Goal: Task Accomplishment & Management: Use online tool/utility

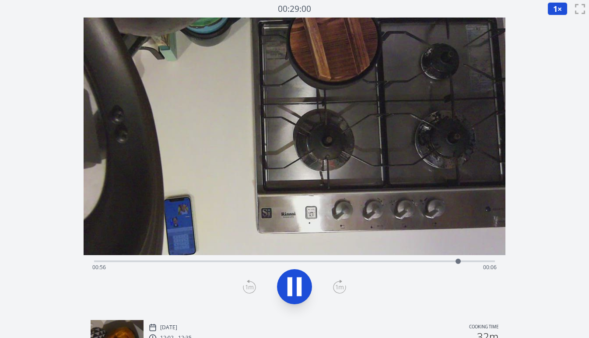
click at [451, 262] on div "Time elapsed: 00:56 Time remaining: 00:06" at bounding box center [294, 267] width 405 height 14
click at [299, 294] on icon at bounding box center [299, 286] width 5 height 19
click at [241, 287] on div at bounding box center [295, 286] width 412 height 42
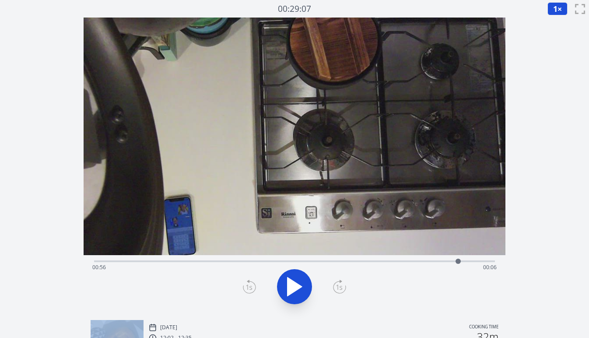
click at [241, 287] on div at bounding box center [295, 286] width 412 height 42
click at [441, 259] on div "Time elapsed: 00:56 Time remaining: 00:06" at bounding box center [294, 260] width 401 height 11
click at [293, 285] on icon at bounding box center [295, 286] width 14 height 18
click at [415, 261] on div "Time elapsed: 00:56 Time remaining: 00:06" at bounding box center [294, 267] width 405 height 14
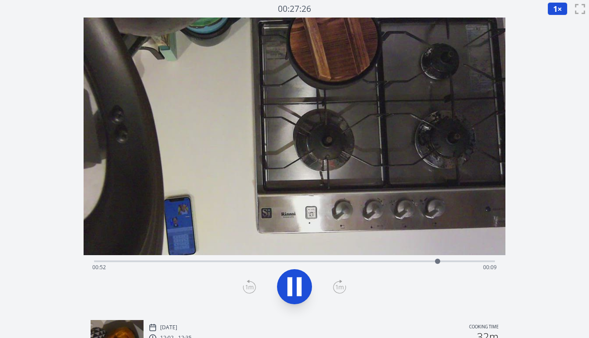
click at [295, 294] on icon at bounding box center [294, 286] width 25 height 25
click at [247, 289] on icon at bounding box center [250, 287] width 6 height 5
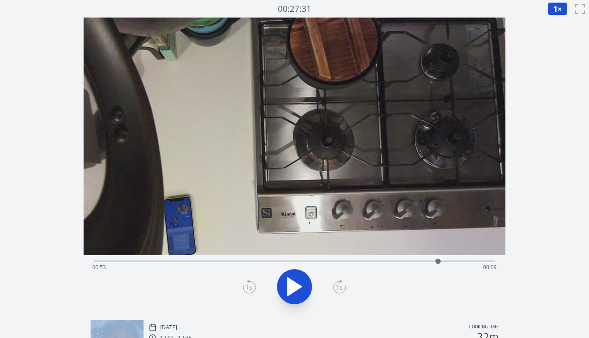
click at [247, 289] on icon at bounding box center [250, 287] width 6 height 5
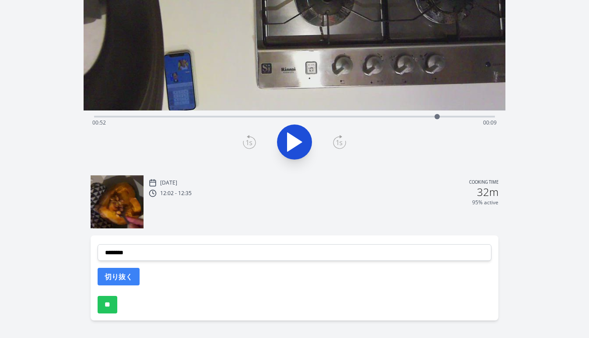
scroll to position [149, 0]
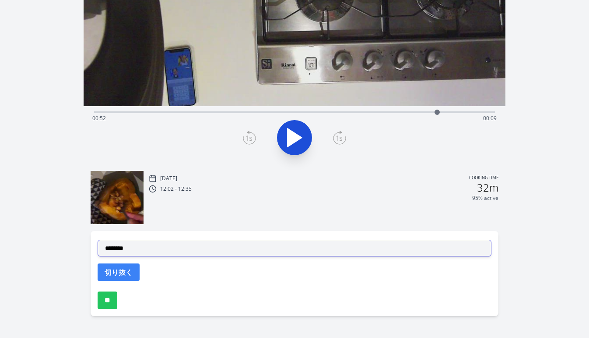
click at [262, 251] on select "**********" at bounding box center [295, 248] width 394 height 17
select select "**********"
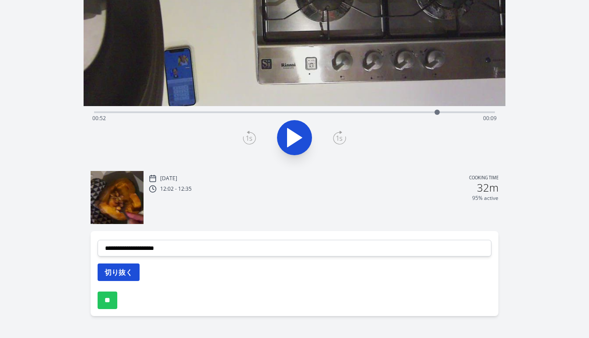
click at [132, 271] on button "切り抜く" at bounding box center [119, 272] width 42 height 18
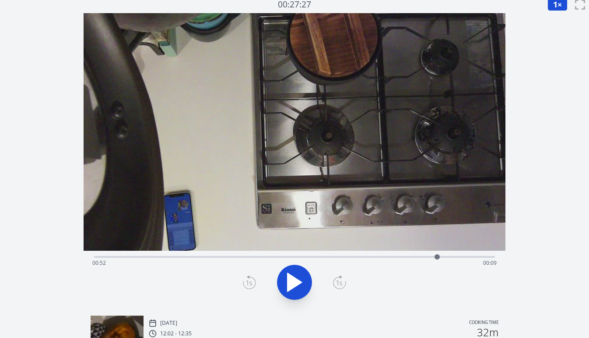
scroll to position [0, 0]
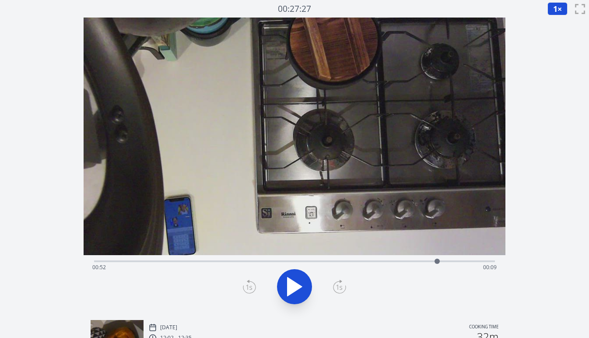
click at [428, 260] on div "Time elapsed: 00:52 Time remaining: 00:09" at bounding box center [294, 267] width 405 height 14
click at [297, 286] on icon at bounding box center [295, 286] width 14 height 18
click at [297, 287] on icon at bounding box center [299, 286] width 5 height 19
click at [249, 289] on icon at bounding box center [249, 286] width 13 height 14
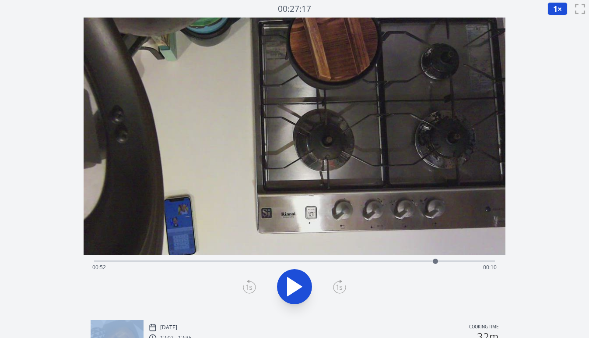
click at [249, 289] on icon at bounding box center [249, 286] width 13 height 14
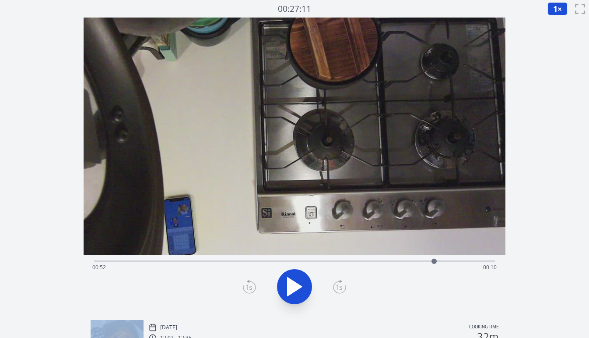
click at [249, 289] on icon at bounding box center [249, 286] width 13 height 14
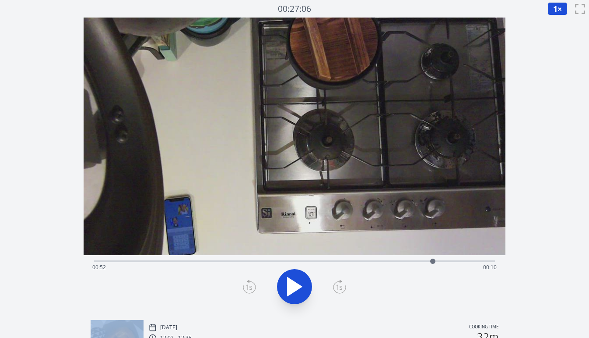
click at [249, 289] on icon at bounding box center [249, 286] width 13 height 14
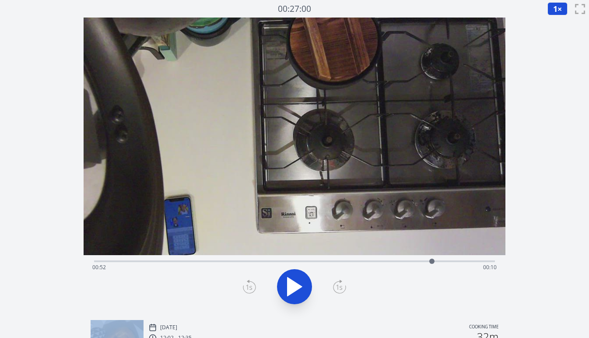
click at [249, 289] on icon at bounding box center [249, 286] width 13 height 14
click at [340, 288] on icon at bounding box center [339, 286] width 13 height 14
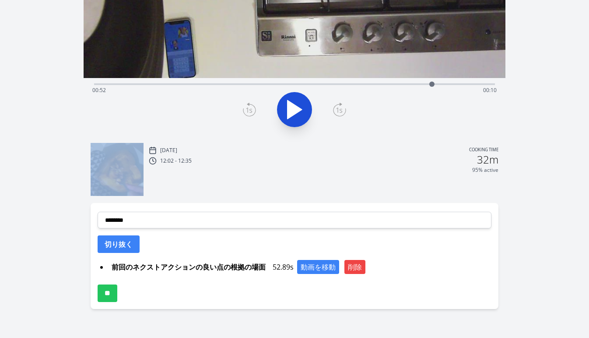
scroll to position [190, 0]
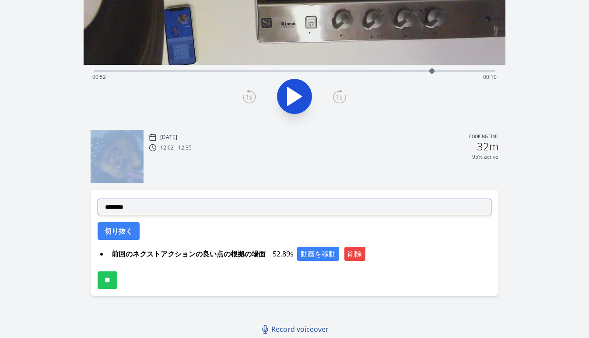
click at [230, 208] on select "**********" at bounding box center [295, 206] width 394 height 17
select select "**********"
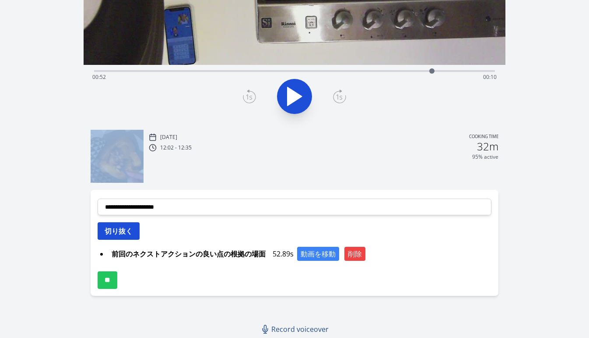
click at [121, 231] on button "切り抜く" at bounding box center [119, 231] width 42 height 18
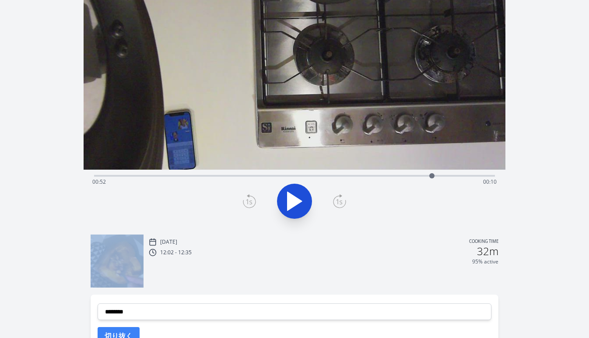
scroll to position [80, 0]
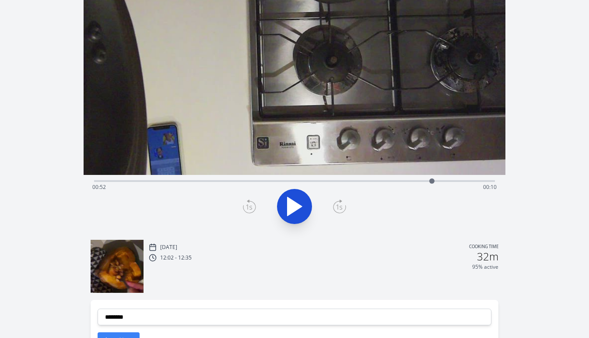
click at [318, 181] on div "Time elapsed: 00:52 Time remaining: 00:10" at bounding box center [294, 187] width 405 height 14
click at [294, 208] on icon at bounding box center [295, 206] width 14 height 18
click at [294, 208] on icon at bounding box center [294, 206] width 25 height 25
click at [253, 206] on icon at bounding box center [249, 206] width 13 height 14
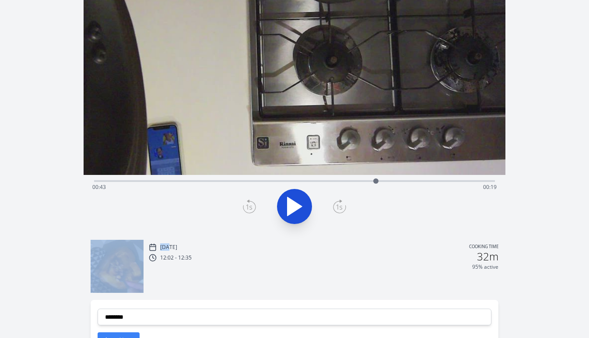
click at [253, 206] on icon at bounding box center [249, 206] width 13 height 14
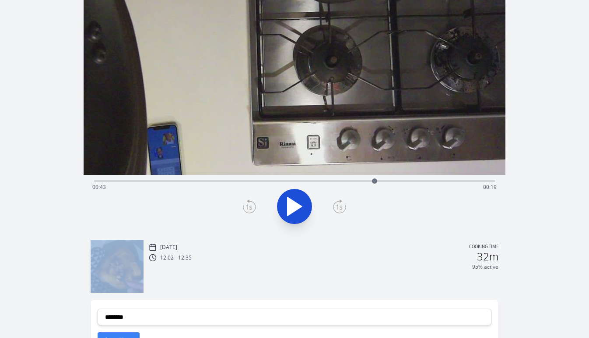
click at [253, 206] on icon at bounding box center [249, 206] width 13 height 14
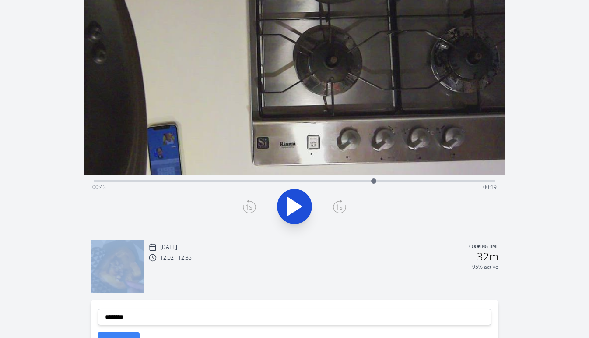
click at [253, 206] on icon at bounding box center [249, 206] width 13 height 14
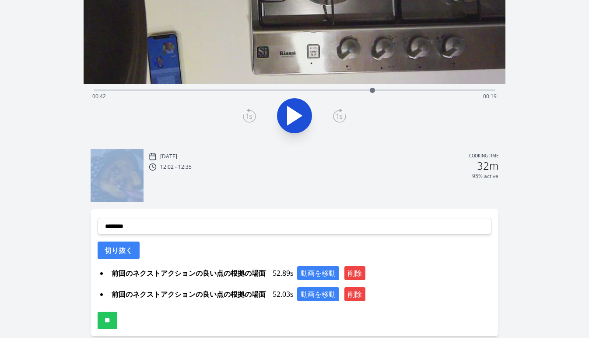
scroll to position [177, 0]
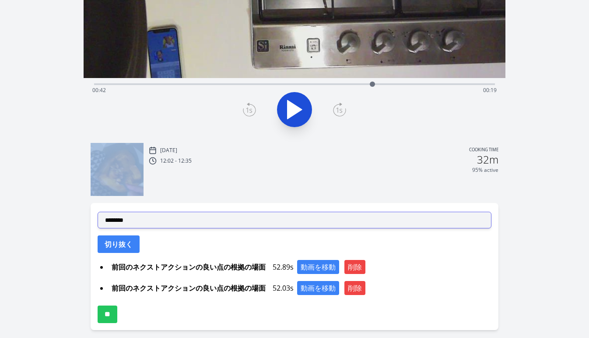
click at [253, 220] on select "**********" at bounding box center [295, 220] width 394 height 17
select select "**********"
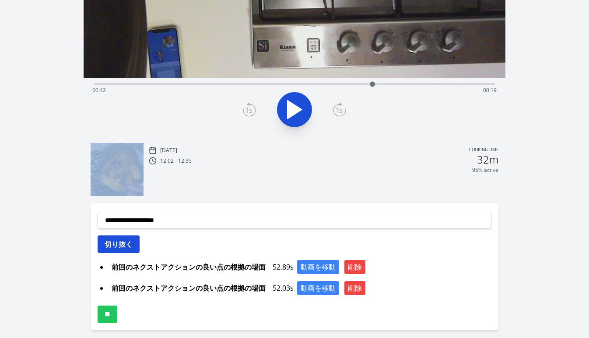
click at [131, 245] on button "切り抜く" at bounding box center [119, 244] width 42 height 18
select select
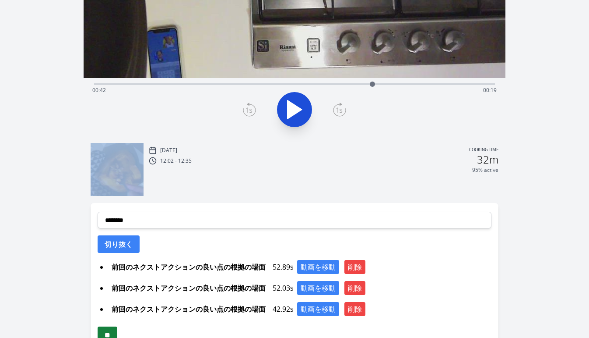
click at [114, 331] on input "**" at bounding box center [108, 335] width 20 height 18
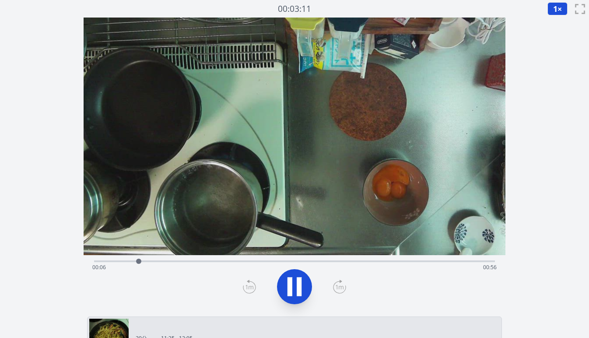
click at [323, 262] on div "経過時間: 00:06 残り時間: 00:56" at bounding box center [294, 267] width 405 height 14
click at [336, 261] on div "Time elapsed: 00:47 Time remaining: 00:15" at bounding box center [294, 267] width 405 height 14
click at [303, 258] on div "Time elapsed: 00:38 Time remaining: 00:24" at bounding box center [294, 260] width 401 height 11
click at [290, 287] on icon at bounding box center [290, 286] width 5 height 19
click at [251, 285] on icon at bounding box center [249, 286] width 13 height 14
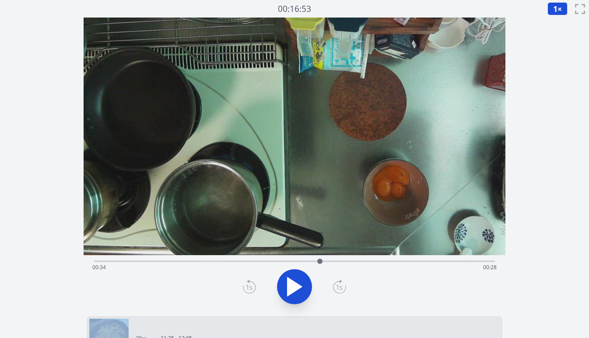
click at [251, 285] on icon at bounding box center [249, 286] width 13 height 14
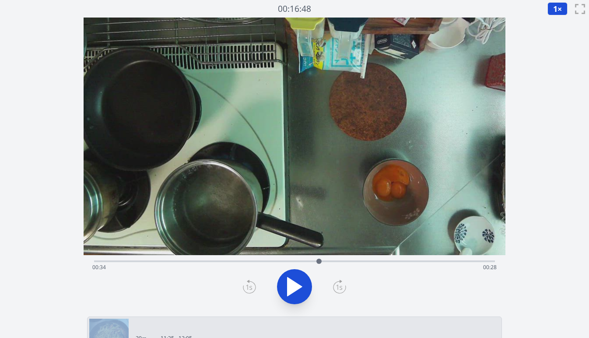
click at [251, 285] on icon at bounding box center [249, 286] width 13 height 14
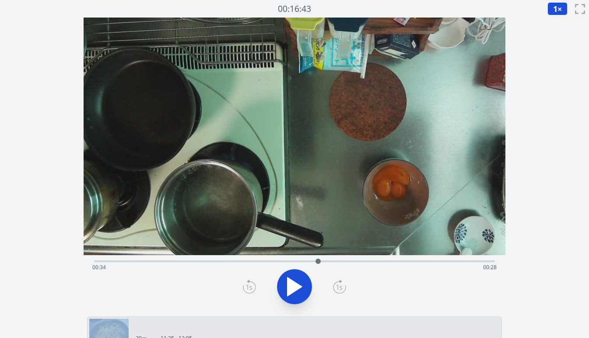
click at [251, 285] on icon at bounding box center [249, 286] width 13 height 14
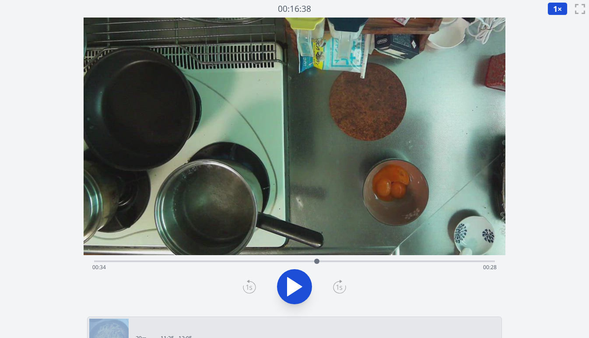
click at [251, 285] on icon at bounding box center [249, 286] width 13 height 14
click at [337, 288] on icon at bounding box center [339, 286] width 13 height 14
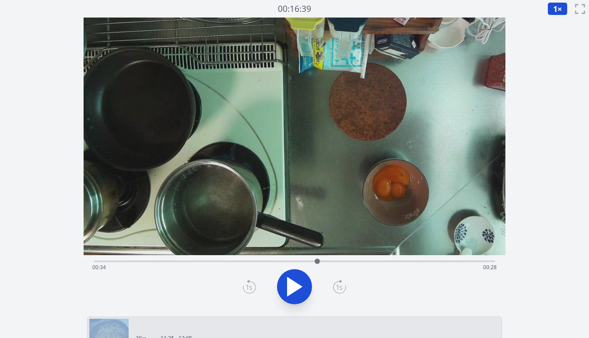
click at [337, 288] on icon at bounding box center [339, 286] width 13 height 14
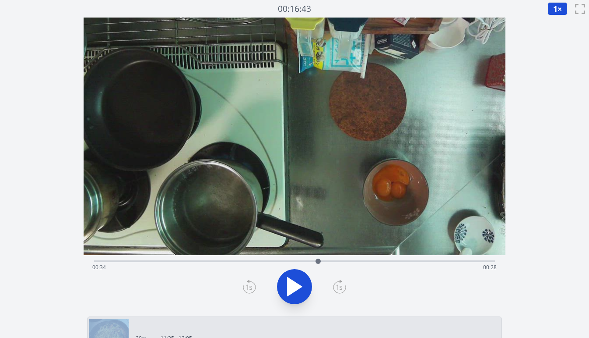
click at [337, 288] on icon at bounding box center [339, 286] width 13 height 14
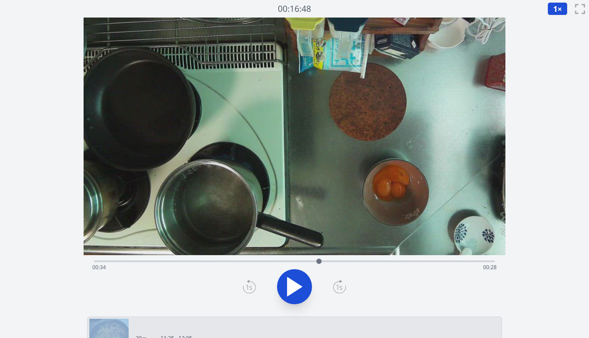
click at [337, 288] on icon at bounding box center [339, 286] width 13 height 14
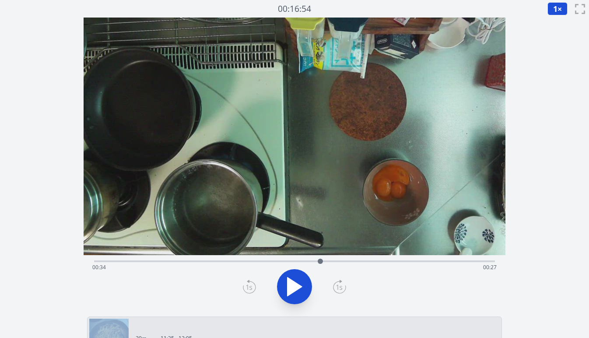
click at [337, 288] on icon at bounding box center [339, 286] width 13 height 14
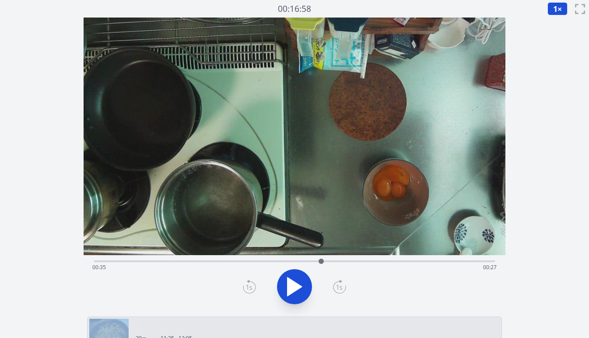
click at [337, 288] on icon at bounding box center [339, 286] width 13 height 14
click at [250, 287] on icon at bounding box center [250, 287] width 6 height 5
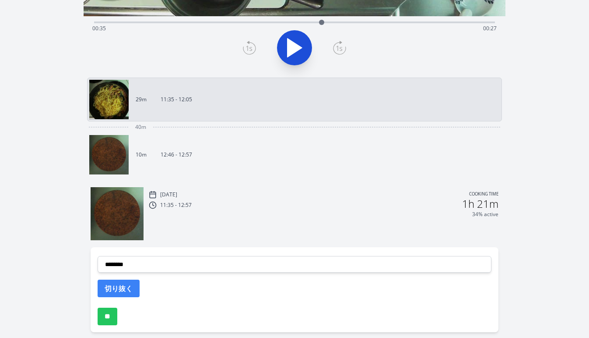
scroll to position [242, 0]
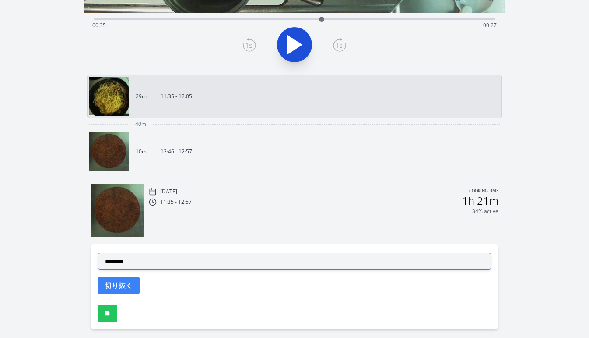
click at [227, 265] on select "**********" at bounding box center [295, 261] width 394 height 17
select select "**********"
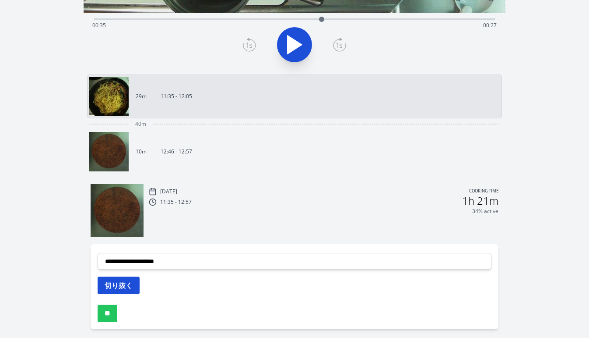
click at [124, 283] on button "切り抜く" at bounding box center [119, 285] width 42 height 18
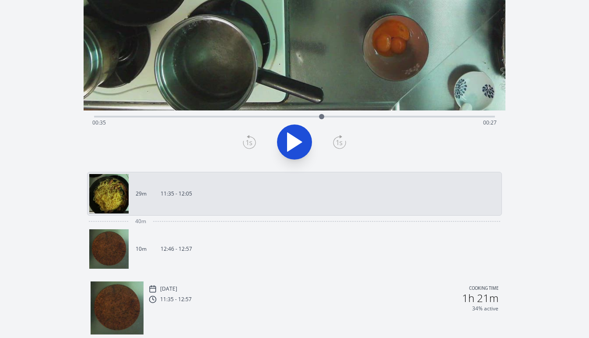
scroll to position [144, 0]
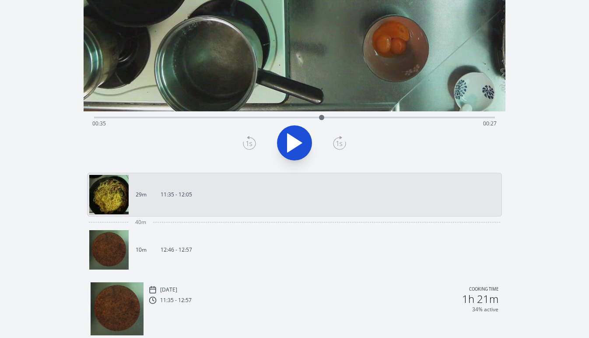
click at [338, 143] on icon at bounding box center [340, 143] width 6 height 5
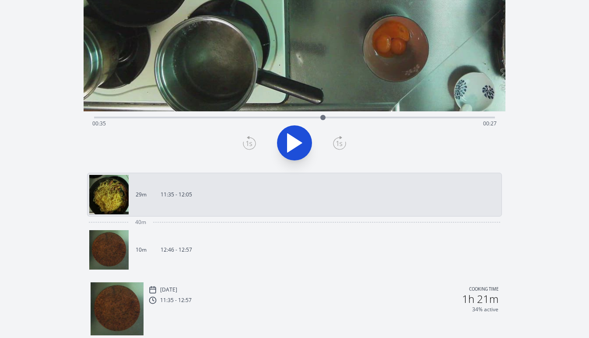
click at [338, 143] on icon at bounding box center [340, 143] width 6 height 5
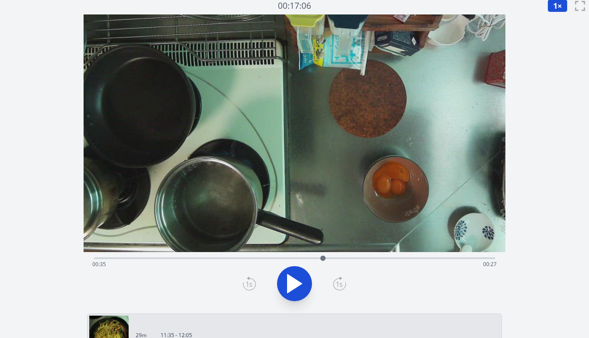
scroll to position [0, 0]
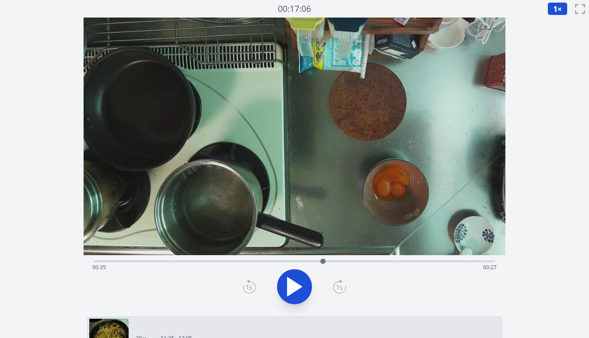
click at [251, 288] on icon at bounding box center [250, 287] width 6 height 5
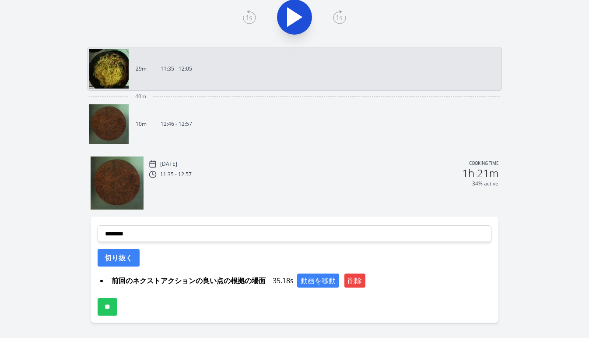
scroll to position [273, 0]
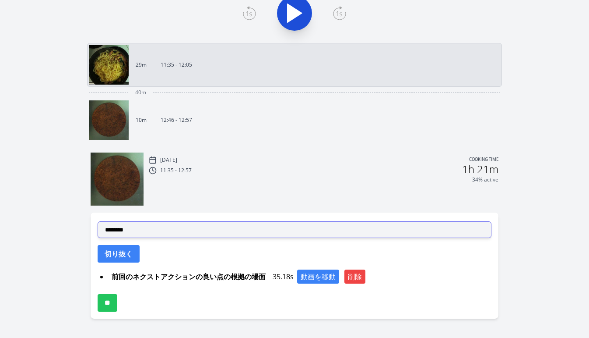
click at [195, 233] on select "**********" at bounding box center [295, 229] width 394 height 17
select select "**********"
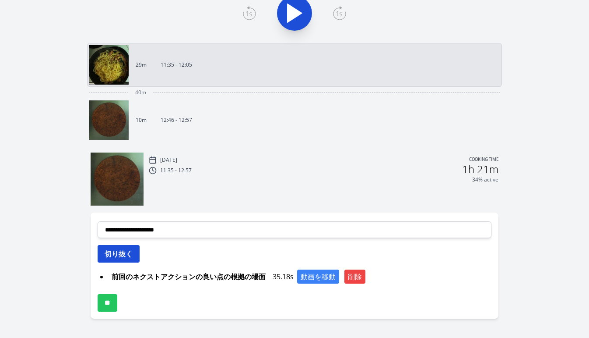
click at [135, 256] on button "切り抜く" at bounding box center [119, 254] width 42 height 18
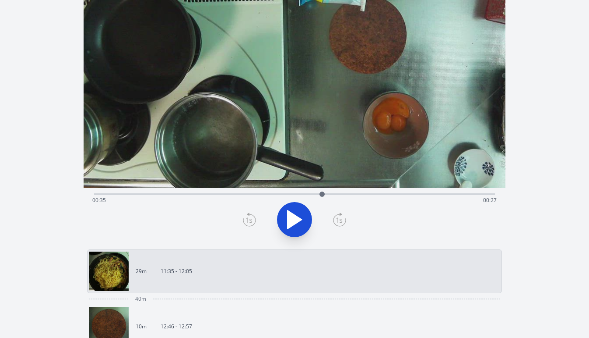
scroll to position [61, 0]
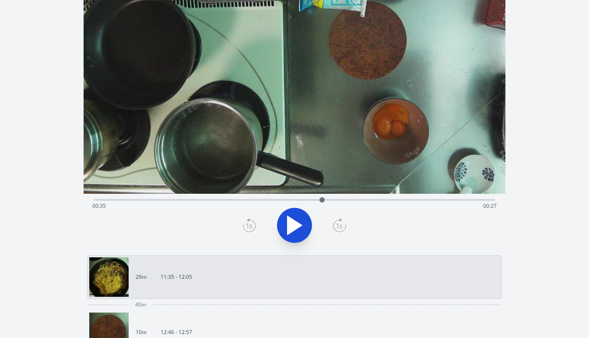
click at [207, 201] on div "Time elapsed: 00:35 Time remaining: 00:27" at bounding box center [294, 206] width 405 height 14
click at [289, 227] on icon at bounding box center [295, 225] width 14 height 18
click at [295, 227] on icon at bounding box center [294, 225] width 25 height 25
click at [295, 227] on icon at bounding box center [295, 225] width 14 height 18
click at [295, 227] on icon at bounding box center [294, 225] width 25 height 25
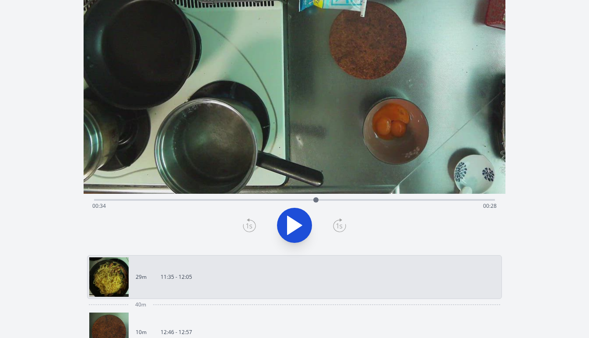
click at [248, 226] on icon at bounding box center [249, 225] width 13 height 14
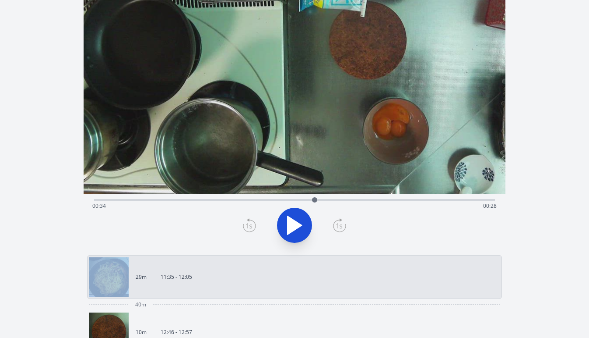
click at [248, 226] on icon at bounding box center [249, 225] width 13 height 14
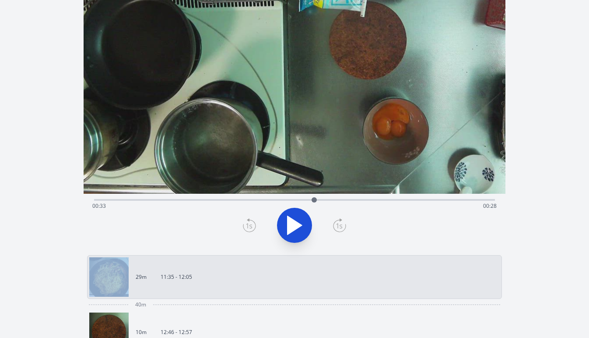
click at [248, 226] on icon at bounding box center [249, 225] width 13 height 14
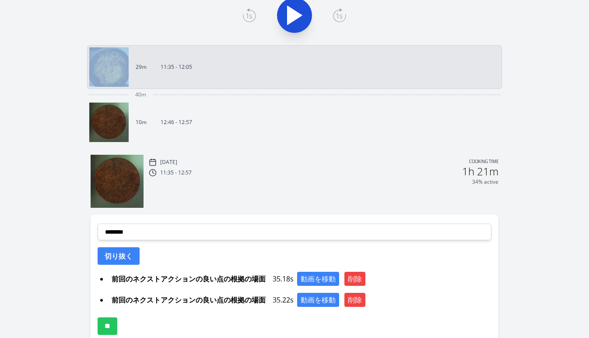
scroll to position [272, 0]
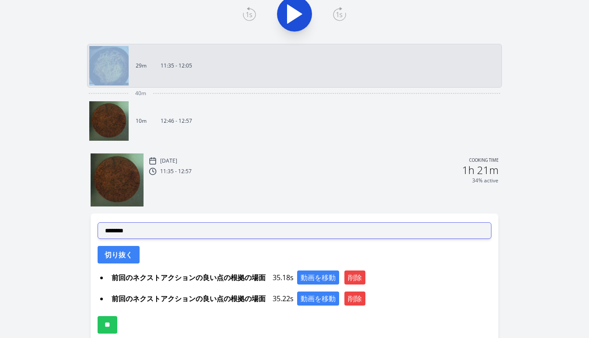
click at [258, 234] on select "**********" at bounding box center [295, 230] width 394 height 17
select select "**********"
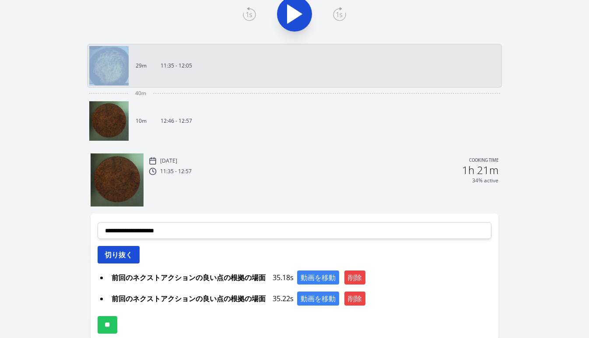
click at [121, 258] on button "切り抜く" at bounding box center [119, 255] width 42 height 18
select select
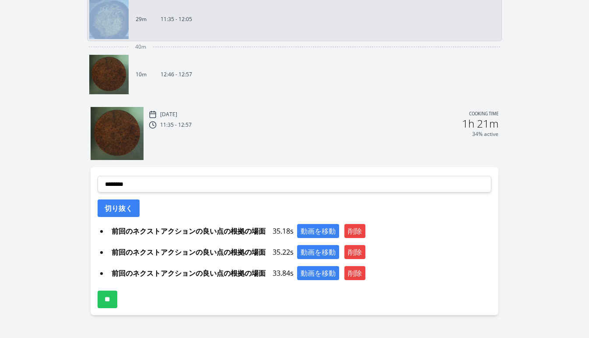
scroll to position [338, 0]
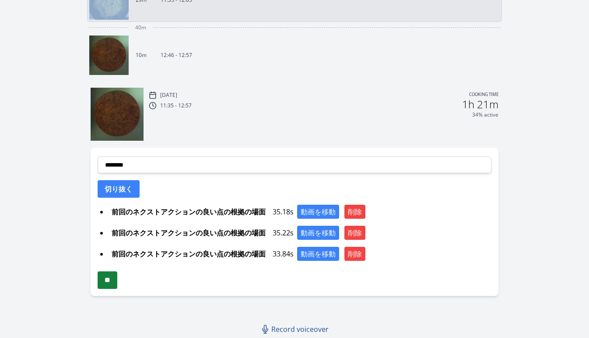
click at [117, 280] on input "**" at bounding box center [108, 280] width 20 height 18
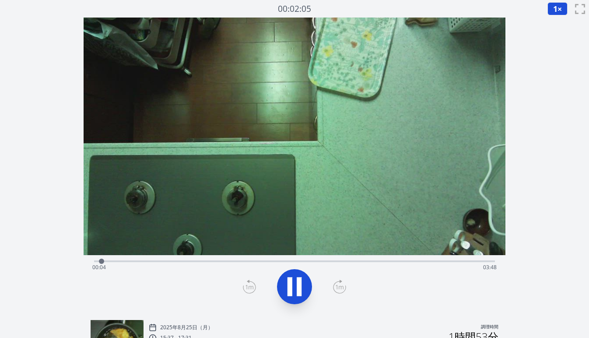
click at [300, 262] on div "経過時間: 00:04 残り時間: 03:48" at bounding box center [294, 267] width 405 height 14
click at [319, 261] on div "経過時間: 01:59 残り時間: 01:52" at bounding box center [294, 267] width 405 height 14
click at [337, 261] on div "経過時間: 02:09 残り時間: 01:42" at bounding box center [294, 267] width 405 height 14
click at [356, 261] on div "経過時間: 02:20 残り時間: 01:31" at bounding box center [294, 267] width 405 height 14
click at [371, 263] on div "経過時間: 02:31 残り時間: 01:20" at bounding box center [294, 267] width 405 height 14
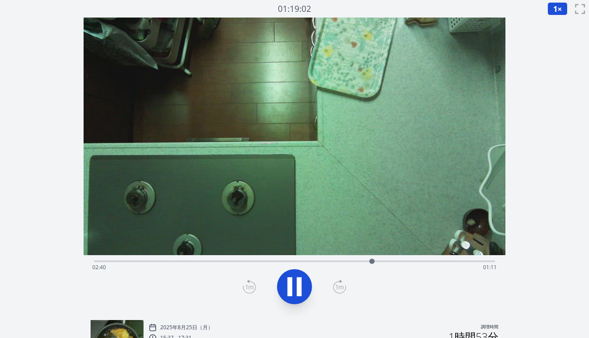
click at [388, 263] on div "経過時間: 02:40 残り時間: 01:11" at bounding box center [294, 267] width 405 height 14
click at [408, 260] on div "経過時間: 02:54 残り時間: 00:57" at bounding box center [294, 260] width 401 height 11
click at [298, 288] on icon at bounding box center [299, 286] width 5 height 19
click at [244, 284] on icon at bounding box center [249, 286] width 13 height 14
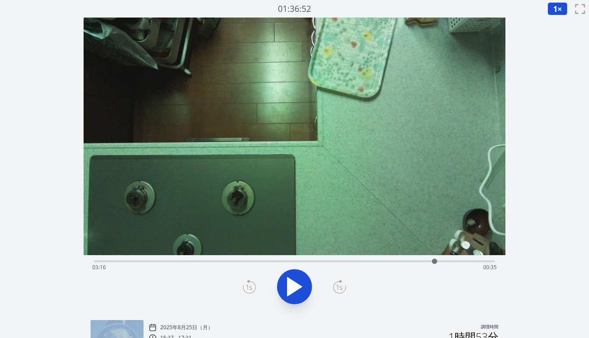
click at [244, 284] on icon at bounding box center [249, 286] width 13 height 14
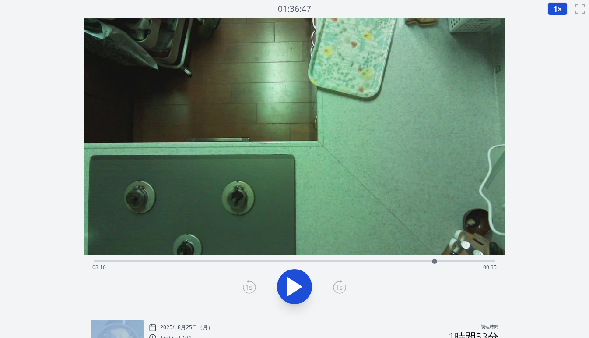
click at [244, 284] on icon at bounding box center [249, 286] width 13 height 14
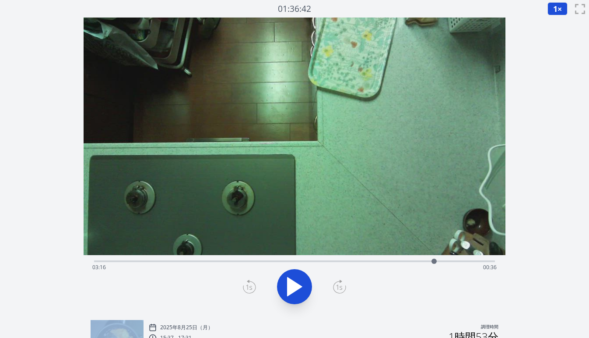
click at [244, 284] on icon at bounding box center [249, 286] width 13 height 14
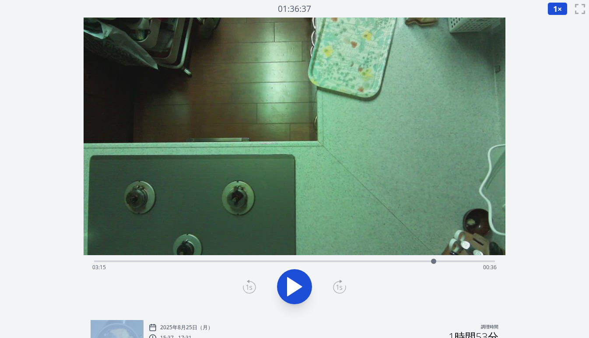
click at [244, 284] on icon at bounding box center [249, 286] width 13 height 14
click at [337, 287] on icon at bounding box center [339, 286] width 13 height 14
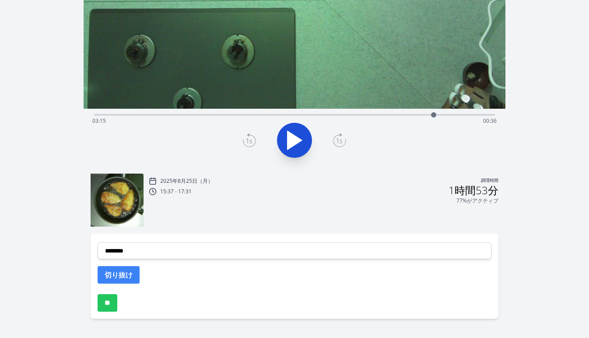
scroll to position [151, 0]
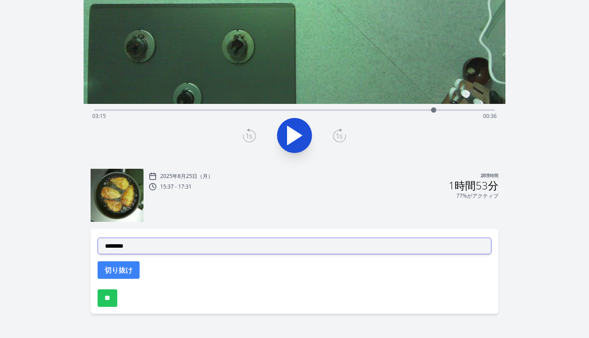
click at [248, 246] on select "**********" at bounding box center [295, 245] width 394 height 17
select select "**********"
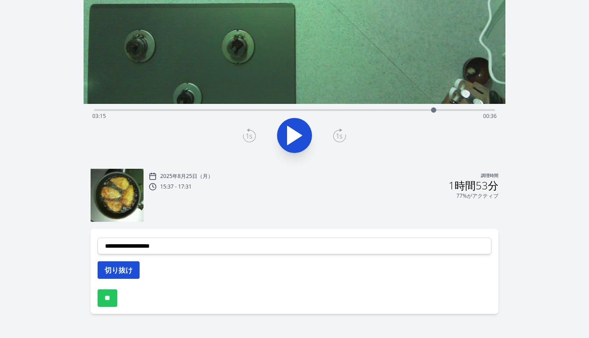
click at [131, 270] on font "切り抜け" at bounding box center [119, 270] width 28 height 10
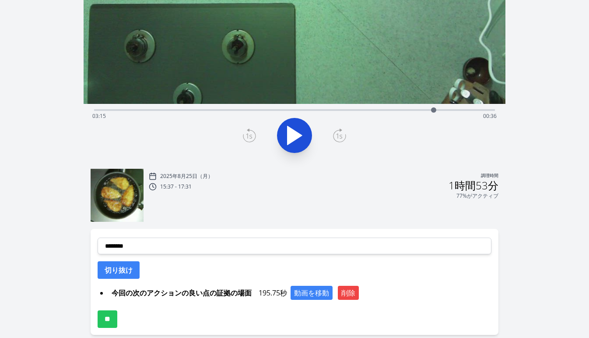
click at [412, 109] on div "経過時間: 03:15 残り時間: 00:36" at bounding box center [294, 116] width 405 height 14
click at [253, 131] on icon at bounding box center [249, 135] width 13 height 14
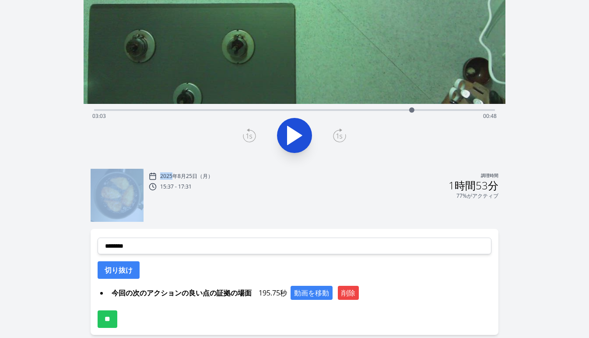
click at [253, 131] on icon at bounding box center [249, 135] width 13 height 14
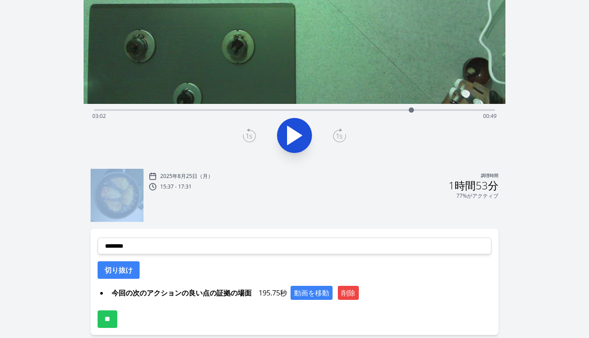
click at [253, 131] on icon at bounding box center [249, 135] width 13 height 14
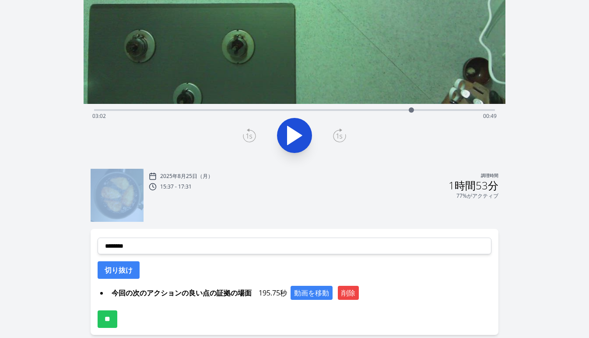
click at [253, 131] on icon at bounding box center [249, 135] width 13 height 14
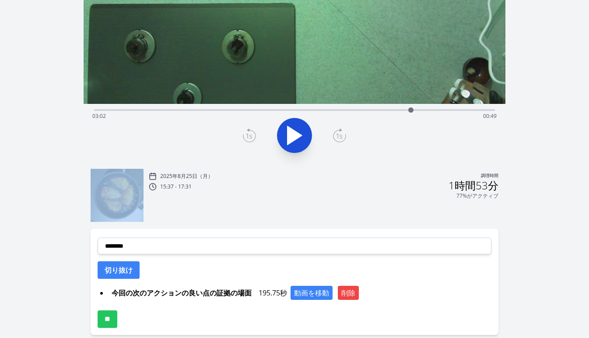
click at [253, 131] on icon at bounding box center [249, 135] width 13 height 14
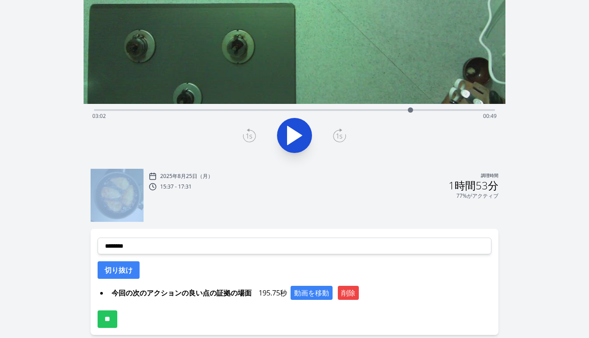
click at [253, 131] on icon at bounding box center [249, 135] width 13 height 14
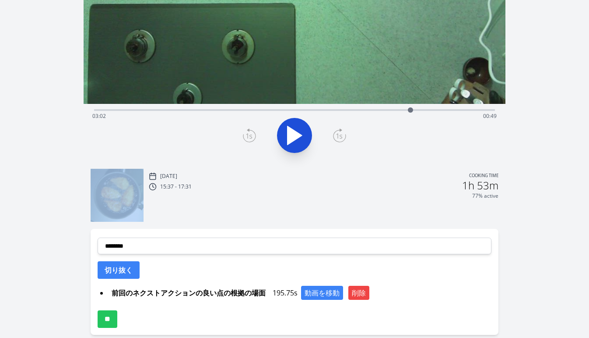
click at [253, 131] on icon at bounding box center [249, 135] width 13 height 14
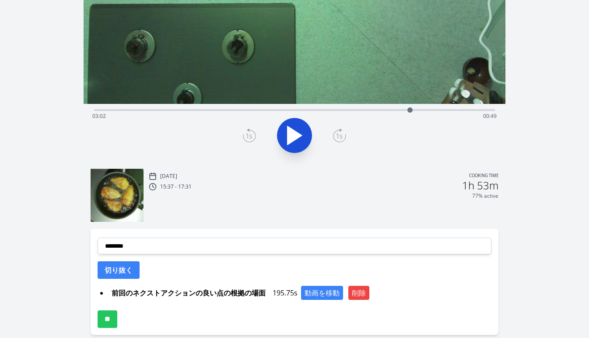
click at [248, 138] on icon at bounding box center [250, 136] width 6 height 5
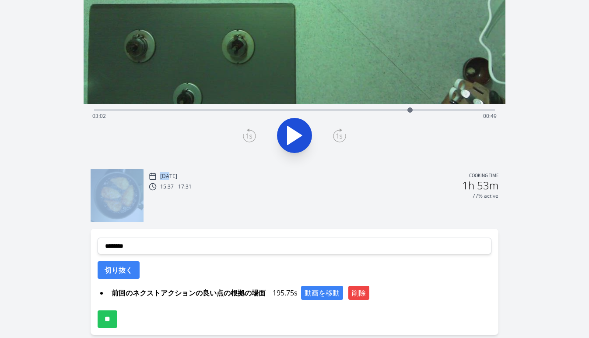
click at [248, 138] on icon at bounding box center [250, 136] width 6 height 5
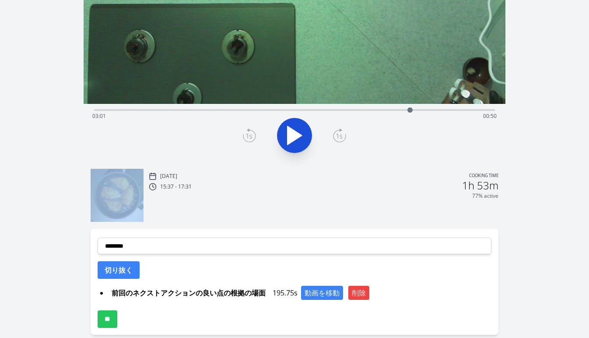
click at [248, 138] on icon at bounding box center [250, 136] width 6 height 5
click at [341, 133] on icon at bounding box center [339, 135] width 13 height 14
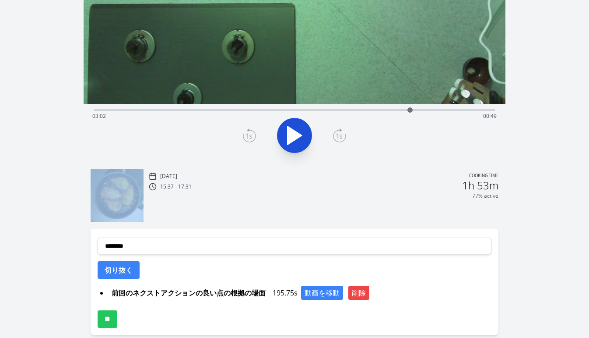
click at [341, 133] on icon at bounding box center [339, 135] width 13 height 14
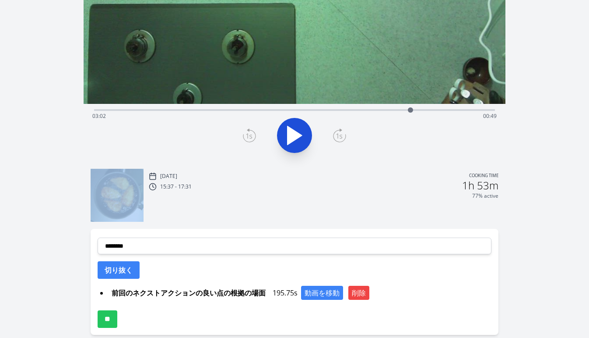
click at [341, 133] on icon at bounding box center [339, 135] width 13 height 14
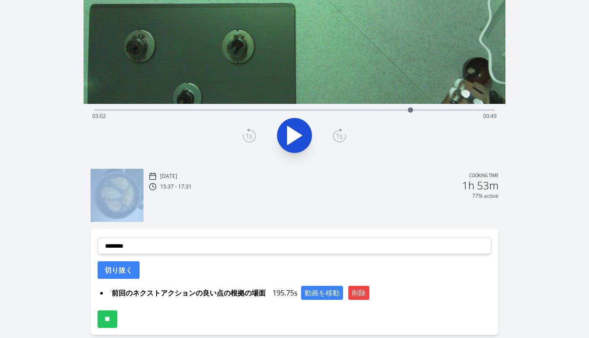
click at [341, 133] on icon at bounding box center [339, 135] width 13 height 14
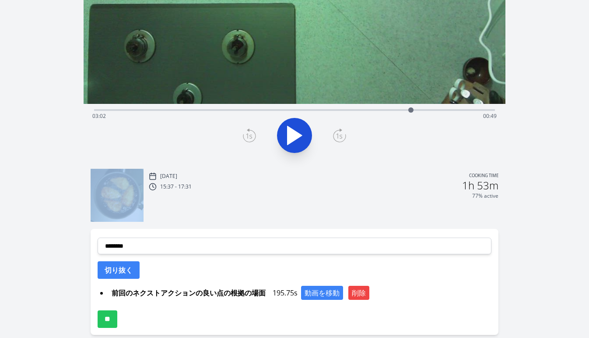
click at [341, 133] on icon at bounding box center [339, 135] width 13 height 14
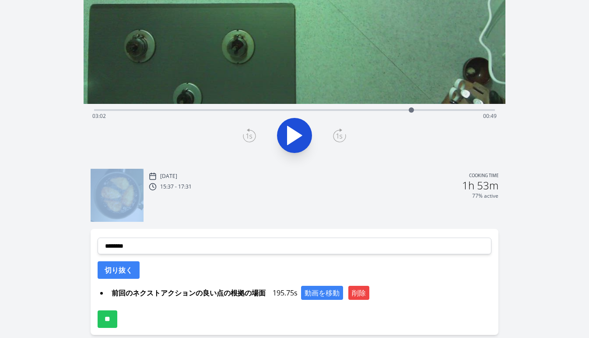
click at [341, 133] on icon at bounding box center [339, 135] width 13 height 14
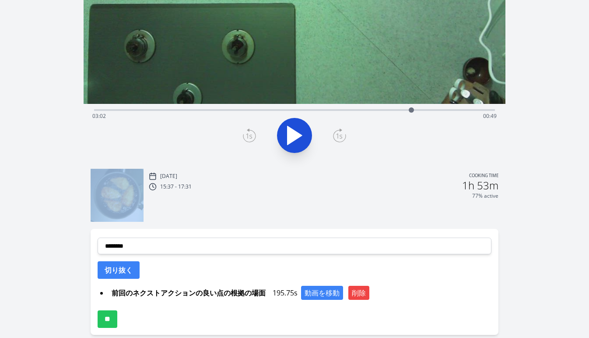
click at [341, 133] on icon at bounding box center [339, 135] width 13 height 14
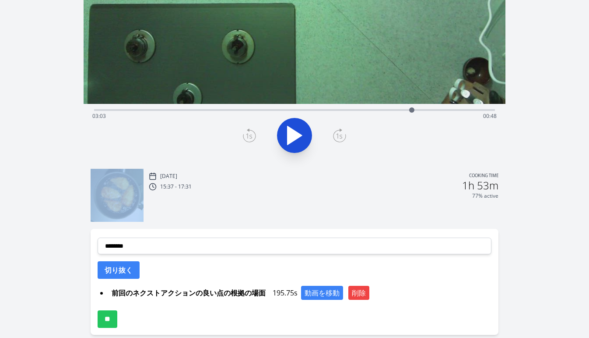
click at [341, 133] on icon at bounding box center [339, 135] width 13 height 14
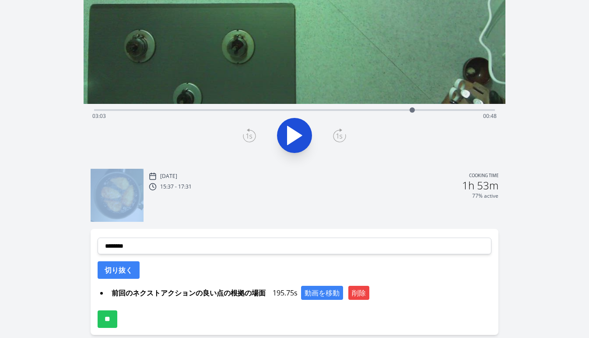
click at [341, 133] on icon at bounding box center [339, 135] width 13 height 14
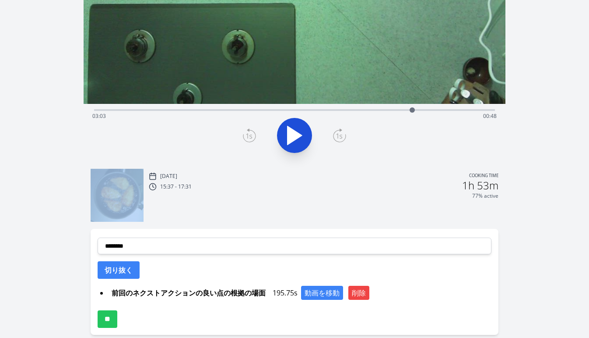
click at [341, 133] on icon at bounding box center [339, 135] width 13 height 14
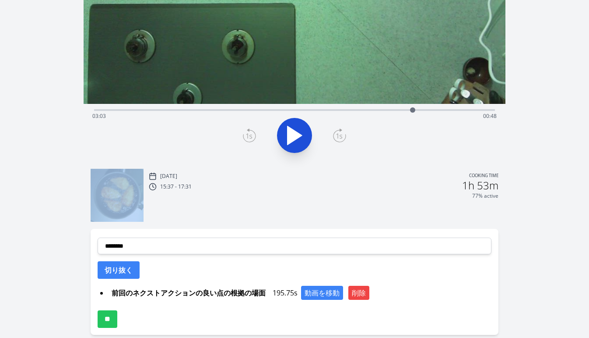
click at [341, 133] on icon at bounding box center [339, 135] width 13 height 14
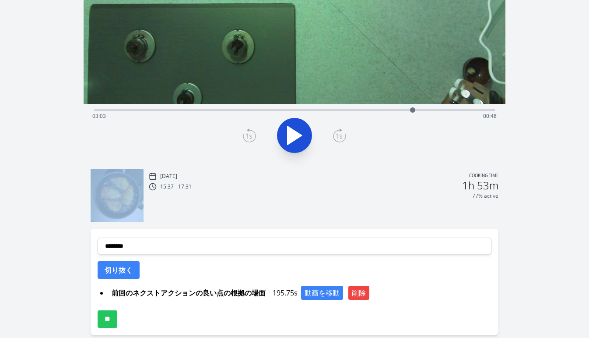
click at [341, 133] on icon at bounding box center [339, 135] width 13 height 14
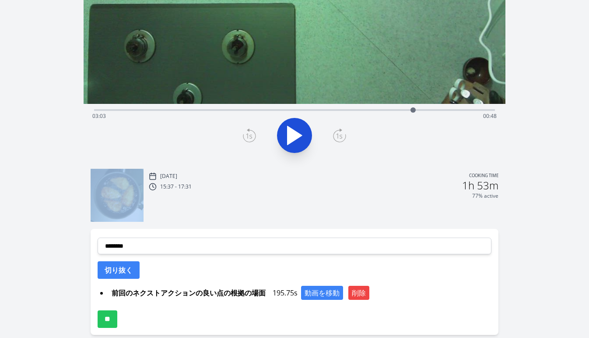
click at [341, 133] on icon at bounding box center [339, 135] width 13 height 14
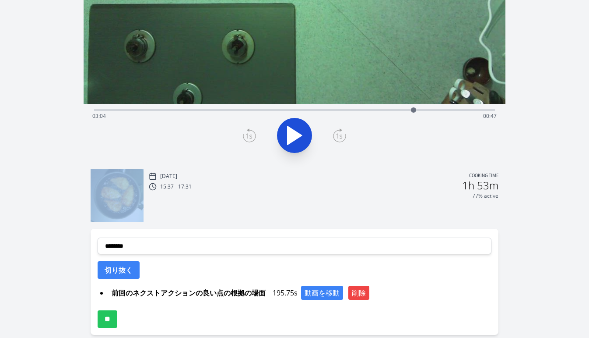
click at [341, 133] on icon at bounding box center [339, 135] width 13 height 14
click at [295, 141] on icon at bounding box center [294, 135] width 25 height 25
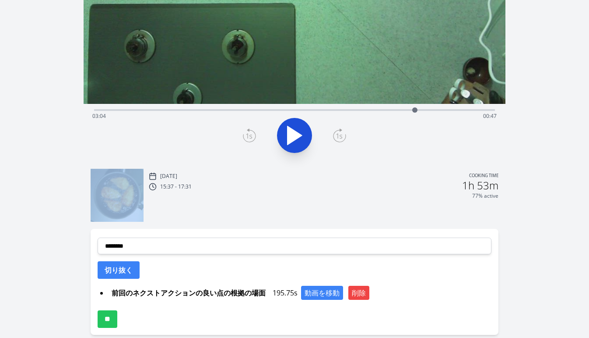
click at [300, 136] on icon at bounding box center [295, 135] width 14 height 18
click at [300, 136] on icon at bounding box center [299, 135] width 5 height 19
click at [300, 136] on icon at bounding box center [295, 135] width 14 height 18
click at [300, 136] on icon at bounding box center [299, 135] width 5 height 19
click at [339, 135] on icon at bounding box center [339, 135] width 13 height 14
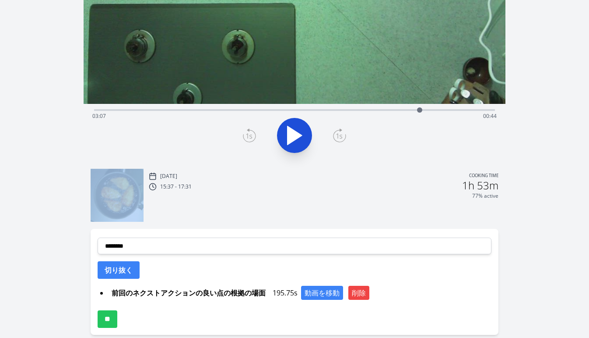
click at [339, 135] on icon at bounding box center [339, 135] width 13 height 14
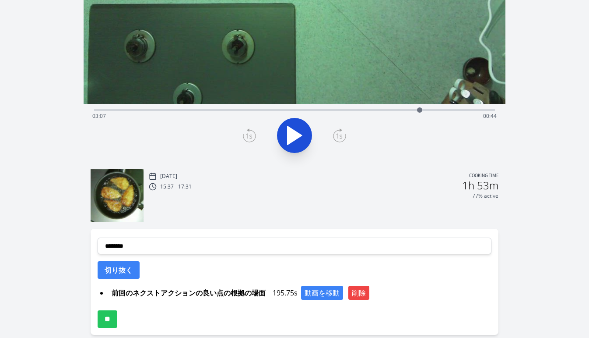
click at [248, 135] on icon at bounding box center [250, 136] width 6 height 5
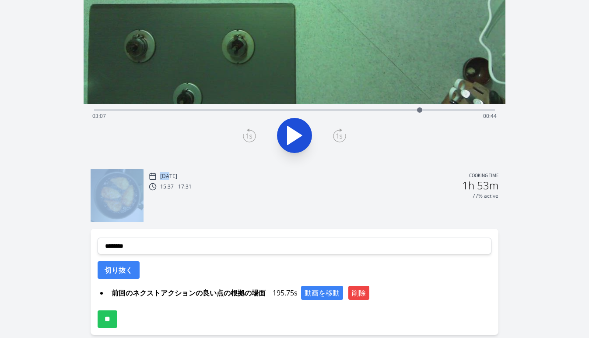
click at [248, 135] on icon at bounding box center [250, 136] width 6 height 5
click at [337, 134] on icon at bounding box center [340, 136] width 6 height 5
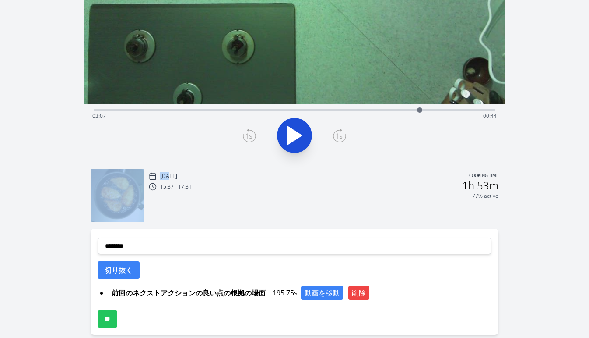
click at [337, 134] on icon at bounding box center [340, 136] width 6 height 5
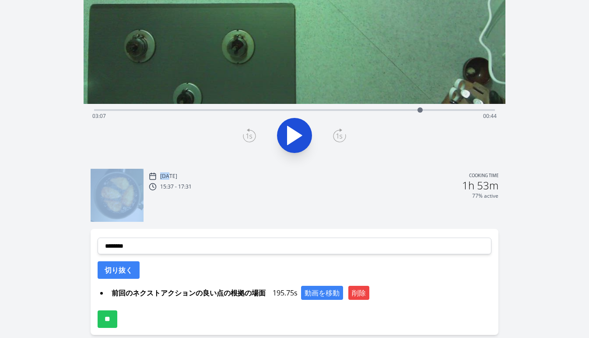
click at [337, 134] on icon at bounding box center [340, 136] width 6 height 5
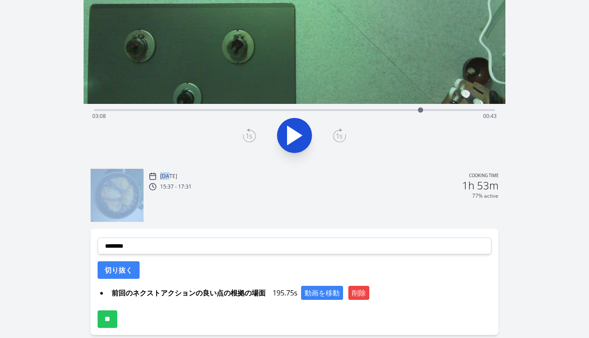
click at [337, 134] on icon at bounding box center [340, 136] width 6 height 5
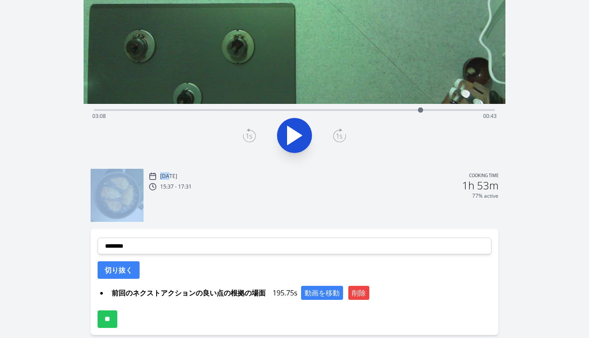
click at [337, 134] on icon at bounding box center [340, 136] width 6 height 5
click at [301, 132] on icon at bounding box center [294, 135] width 25 height 25
click at [301, 132] on icon at bounding box center [299, 135] width 5 height 19
click at [301, 132] on icon at bounding box center [294, 135] width 25 height 25
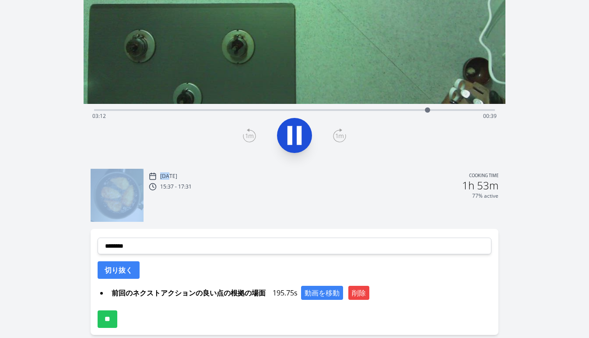
click at [301, 132] on icon at bounding box center [299, 135] width 5 height 19
click at [249, 133] on icon at bounding box center [249, 135] width 13 height 14
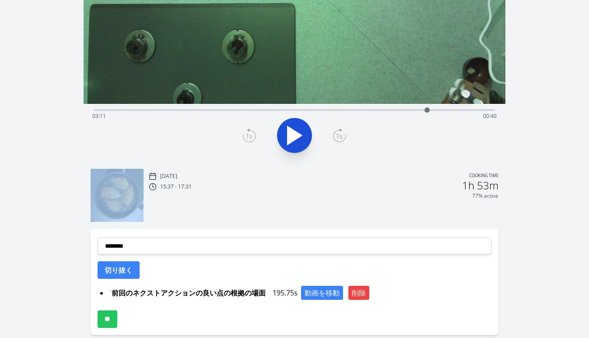
click at [249, 133] on icon at bounding box center [249, 135] width 13 height 14
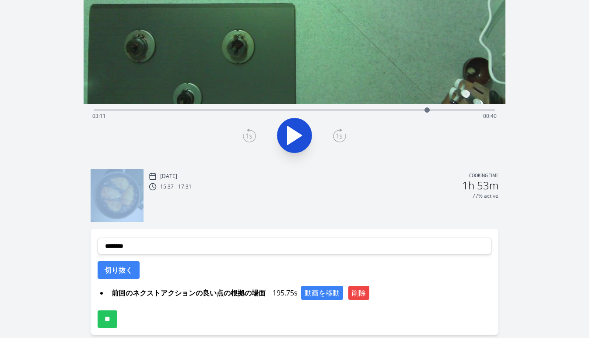
click at [249, 133] on icon at bounding box center [249, 135] width 13 height 14
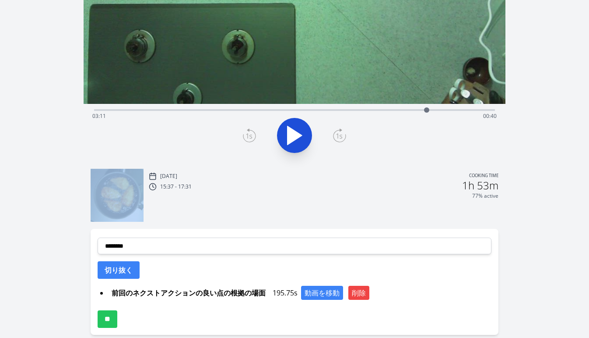
click at [249, 133] on icon at bounding box center [249, 135] width 13 height 14
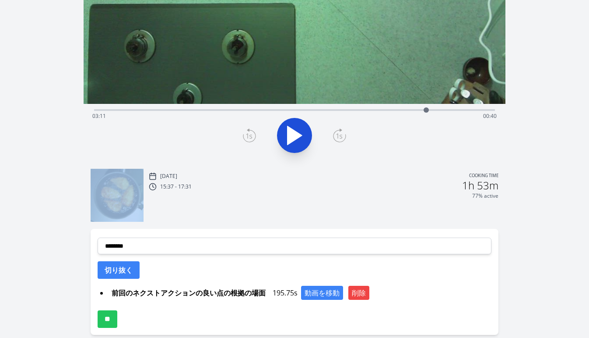
click at [249, 133] on icon at bounding box center [249, 135] width 13 height 14
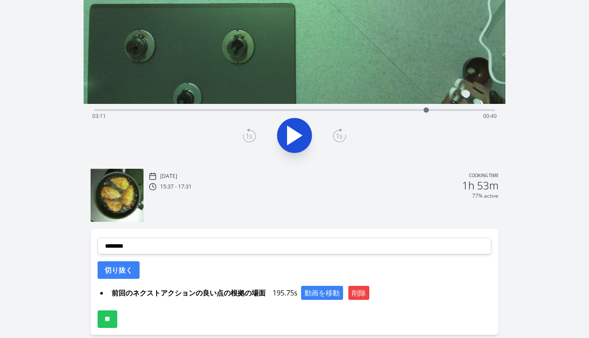
click at [249, 133] on icon at bounding box center [249, 135] width 13 height 14
click at [346, 134] on icon at bounding box center [339, 135] width 13 height 14
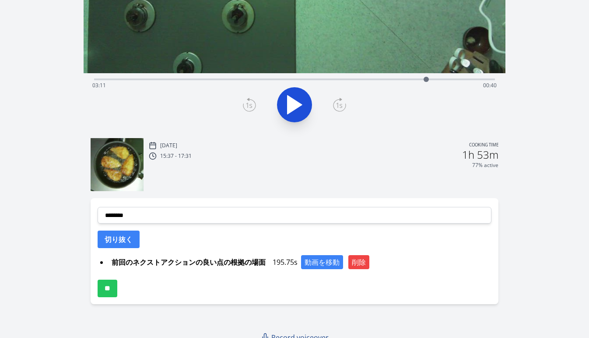
scroll to position [190, 0]
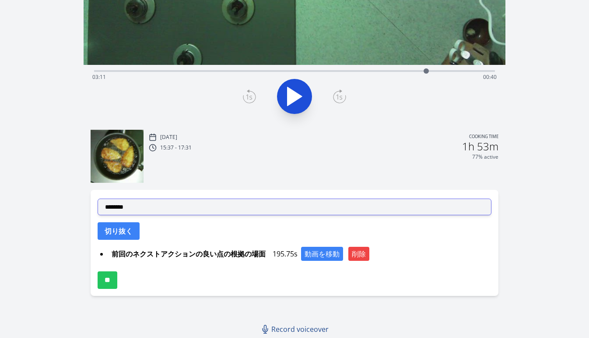
click at [242, 210] on select "**********" at bounding box center [295, 206] width 394 height 17
select select "**********"
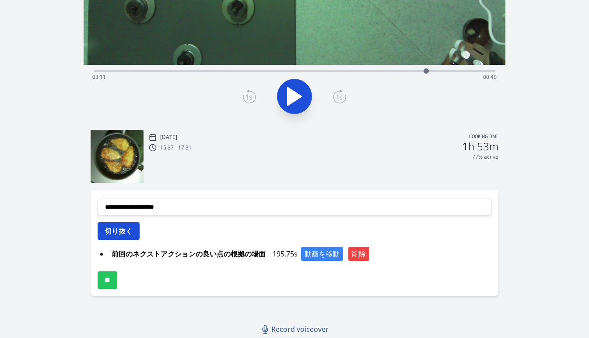
click at [131, 234] on button "切り抜く" at bounding box center [119, 231] width 42 height 18
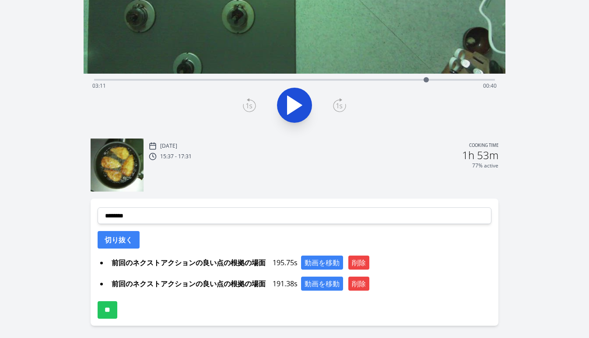
scroll to position [178, 0]
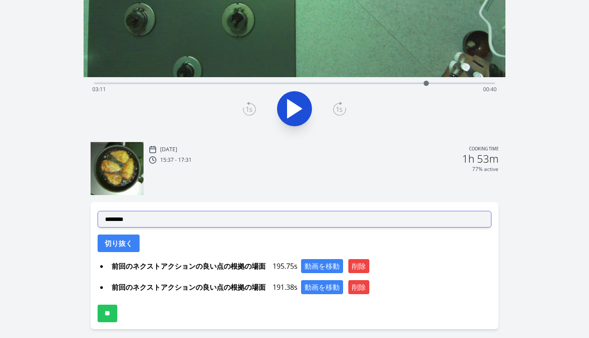
click at [213, 219] on select "**********" at bounding box center [295, 219] width 394 height 17
select select "**********"
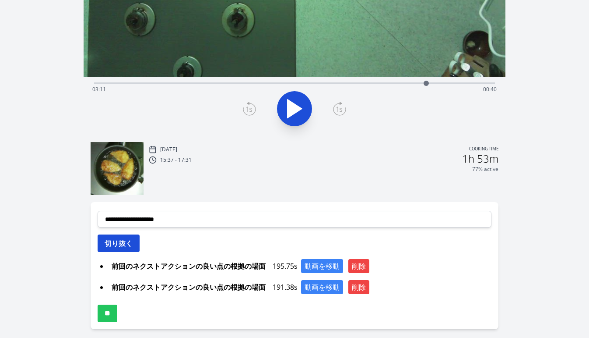
click at [134, 245] on button "切り抜く" at bounding box center [119, 243] width 42 height 18
select select
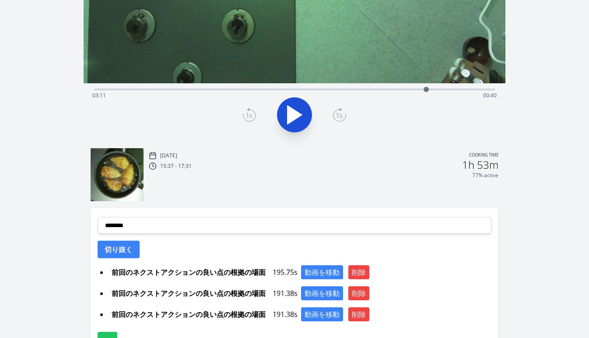
scroll to position [232, 0]
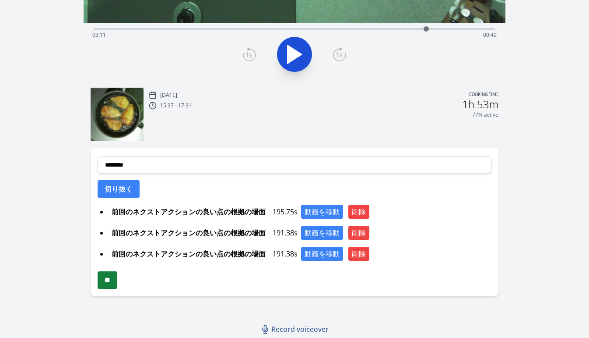
click at [112, 281] on input "**" at bounding box center [108, 280] width 20 height 18
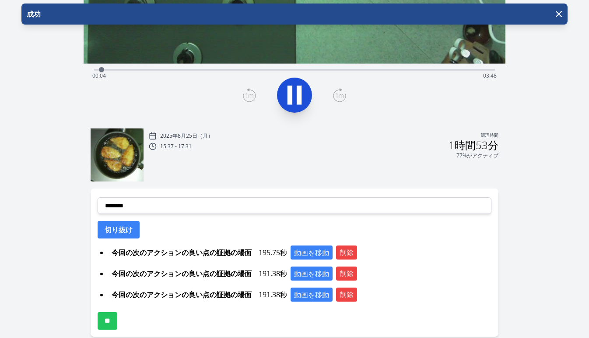
scroll to position [193, 0]
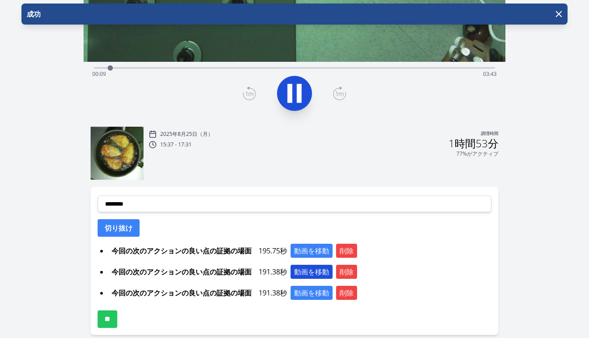
click at [314, 274] on font "動画を移動" at bounding box center [311, 272] width 35 height 10
click at [559, 14] on icon "button" at bounding box center [559, 13] width 5 height 5
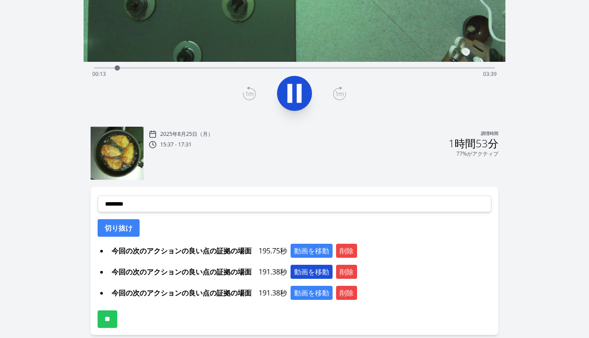
click at [311, 271] on font "動画を移動" at bounding box center [311, 272] width 35 height 10
click at [345, 269] on font "削除" at bounding box center [347, 272] width 14 height 10
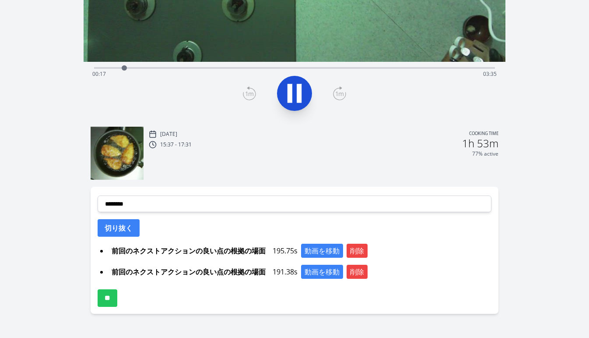
click at [345, 269] on div "前回のネクストアクションの良い点の根拠の場面 191.38s 動画を移動 削除" at bounding box center [300, 272] width 384 height 14
click at [356, 271] on button "削除" at bounding box center [357, 272] width 21 height 14
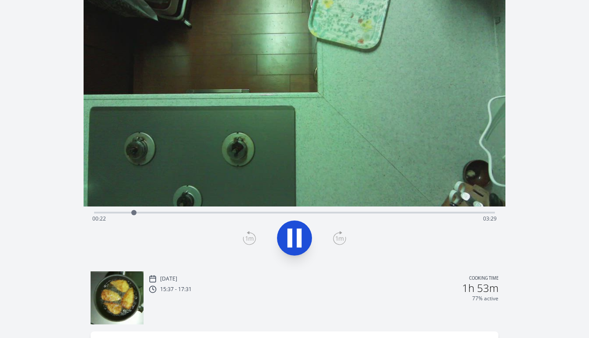
scroll to position [0, 0]
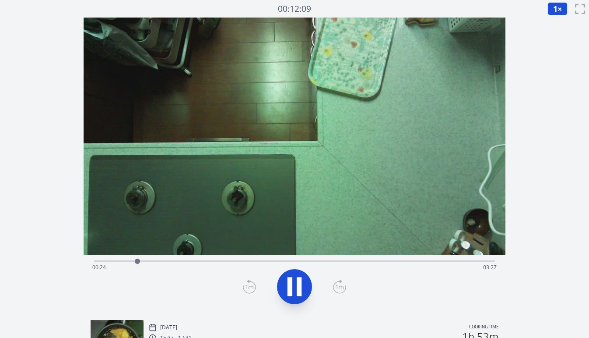
click at [303, 261] on div "Time elapsed: 00:24 Time remaining: 03:27" at bounding box center [294, 267] width 405 height 14
click at [329, 261] on div "Time elapsed: 02:01 Time remaining: 01:50" at bounding box center [294, 267] width 405 height 14
click at [349, 262] on div "Time elapsed: 02:15 Time remaining: 01:36" at bounding box center [294, 267] width 405 height 14
click at [372, 264] on div "Time elapsed: 02:26 Time remaining: 01:25" at bounding box center [294, 267] width 405 height 14
click at [386, 265] on div "Time elapsed: 02:40 Time remaining: 01:11" at bounding box center [294, 267] width 405 height 14
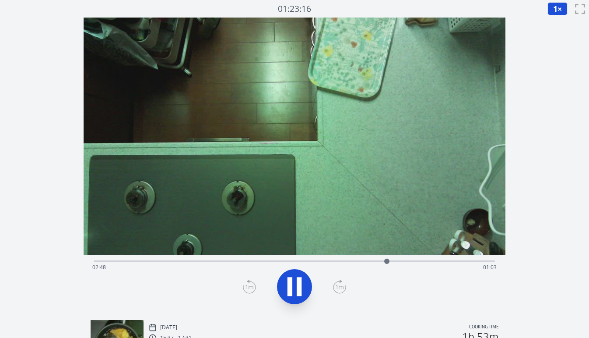
click at [403, 268] on div "Time elapsed: 02:48 Time remaining: 01:03" at bounding box center [294, 267] width 405 height 14
click at [412, 269] on div "Time elapsed: 02:58 Time remaining: 00:53" at bounding box center [294, 267] width 405 height 14
click at [296, 294] on icon at bounding box center [294, 286] width 25 height 25
click at [253, 289] on icon at bounding box center [249, 286] width 13 height 14
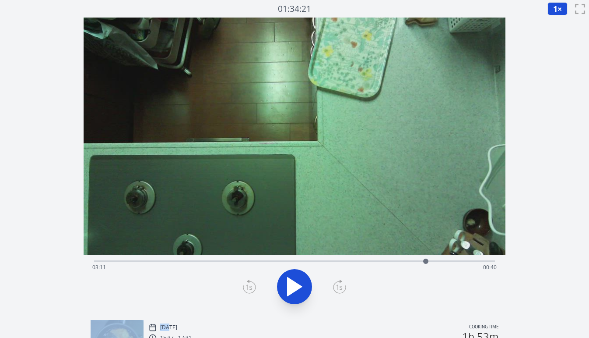
click at [253, 289] on icon at bounding box center [249, 286] width 13 height 14
click at [339, 287] on icon at bounding box center [339, 286] width 13 height 14
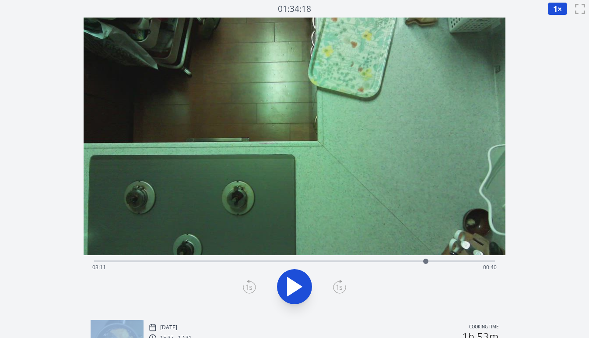
click at [339, 287] on icon at bounding box center [339, 286] width 13 height 14
click at [244, 289] on icon at bounding box center [249, 286] width 13 height 14
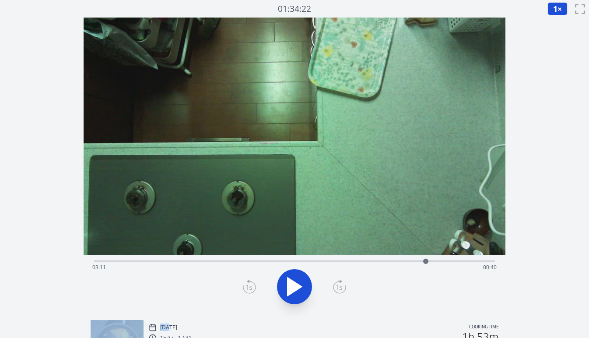
click at [244, 289] on icon at bounding box center [249, 286] width 13 height 14
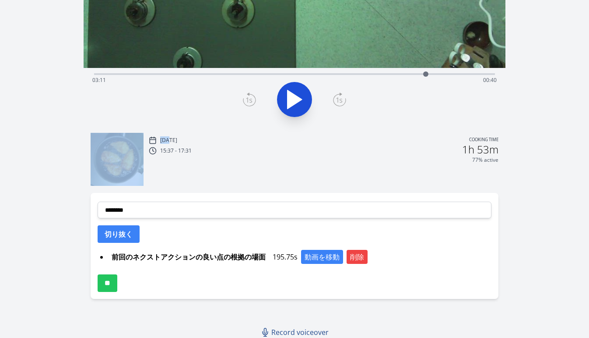
scroll to position [189, 0]
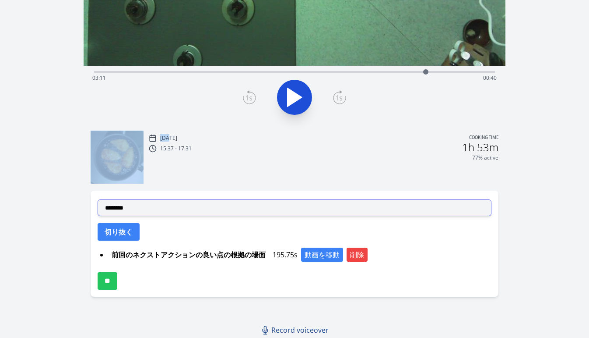
click at [238, 212] on select "**********" at bounding box center [295, 207] width 394 height 17
select select "**********"
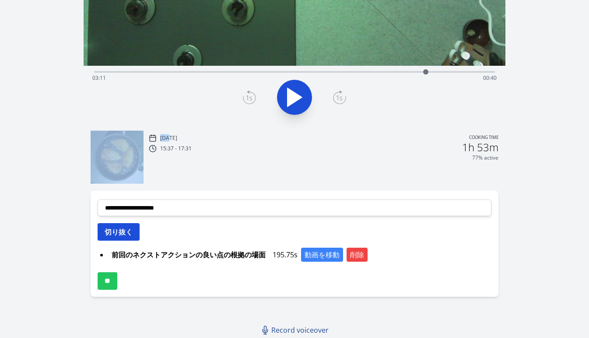
click at [122, 232] on button "切り抜く" at bounding box center [119, 232] width 42 height 18
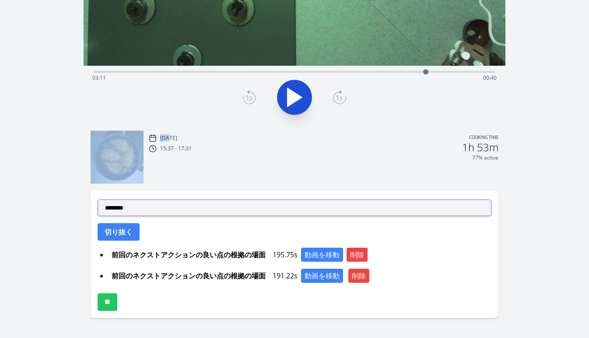
click at [214, 207] on select "**********" at bounding box center [295, 207] width 394 height 17
select select "**********"
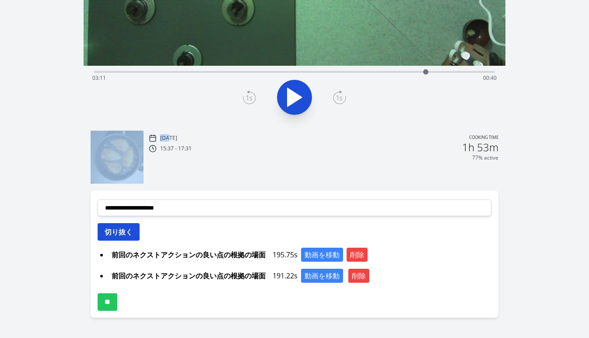
click at [131, 234] on button "切り抜く" at bounding box center [119, 232] width 42 height 18
select select
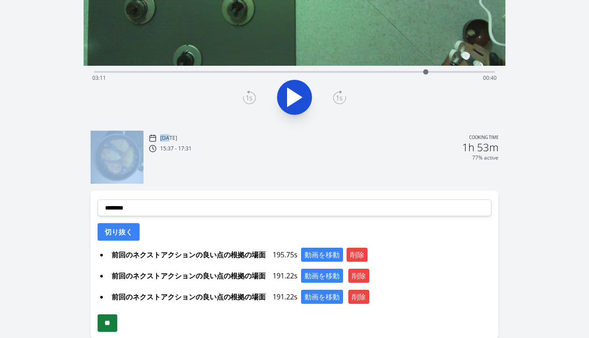
click at [116, 323] on input "**" at bounding box center [108, 323] width 20 height 18
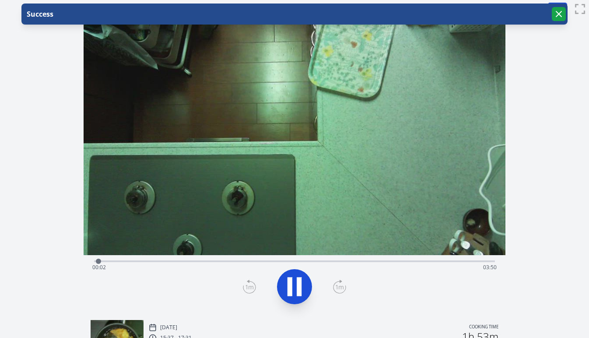
click at [556, 14] on icon "button" at bounding box center [559, 14] width 11 height 11
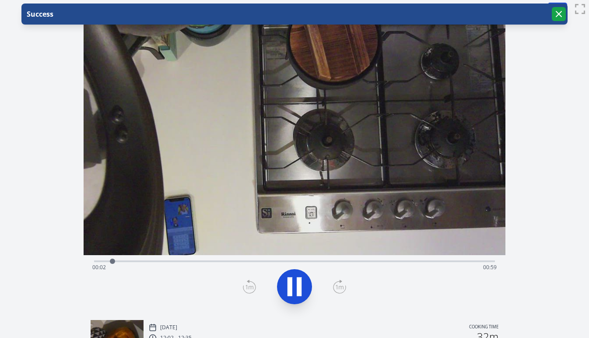
click at [557, 15] on icon "button" at bounding box center [559, 14] width 11 height 11
